Goal: Navigation & Orientation: Find specific page/section

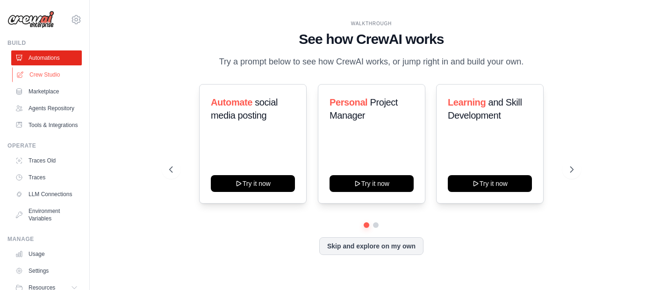
click at [52, 73] on link "Crew Studio" at bounding box center [47, 74] width 71 height 15
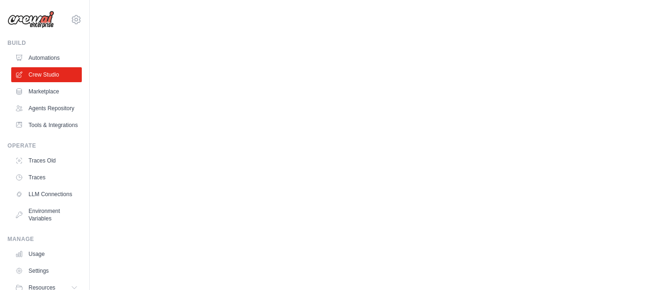
click at [246, 80] on body "[EMAIL_ADDRESS][DOMAIN_NAME] Settings Build Automations" at bounding box center [326, 145] width 653 height 290
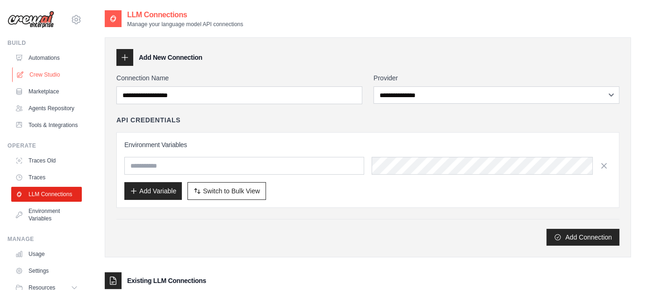
drag, startPoint x: 51, startPoint y: 73, endPoint x: 51, endPoint y: 79, distance: 6.1
click at [51, 73] on link "Crew Studio" at bounding box center [47, 74] width 71 height 15
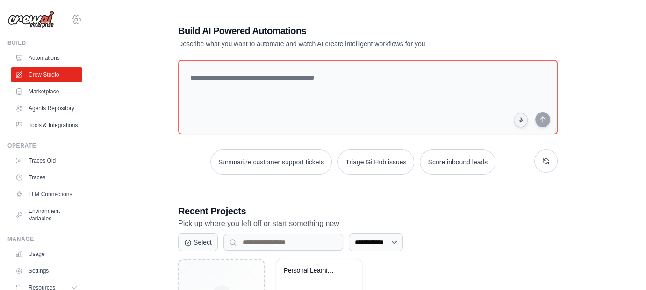
click at [75, 19] on icon at bounding box center [76, 19] width 3 height 3
click at [72, 21] on icon at bounding box center [76, 19] width 8 height 8
click at [23, 13] on img at bounding box center [30, 20] width 47 height 18
